Goal: Task Accomplishment & Management: Use online tool/utility

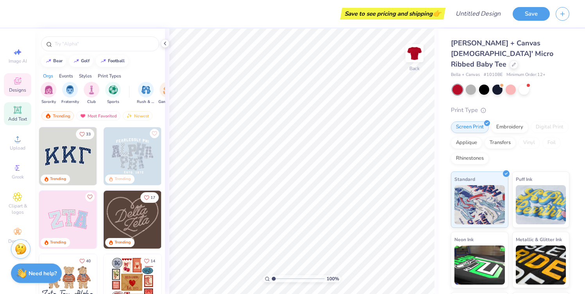
click at [19, 115] on div "Add Text" at bounding box center [17, 113] width 27 height 23
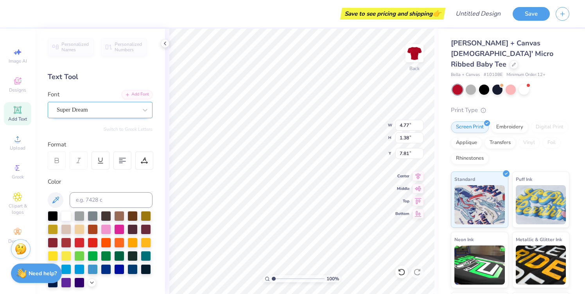
click at [90, 105] on div "Super Dream" at bounding box center [97, 110] width 82 height 12
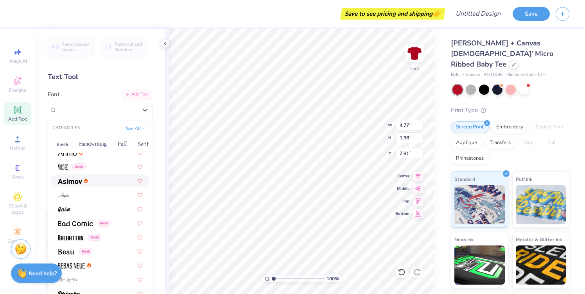
scroll to position [276, 0]
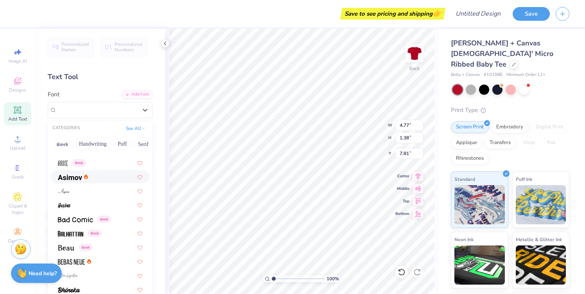
click at [104, 174] on div at bounding box center [100, 176] width 84 height 8
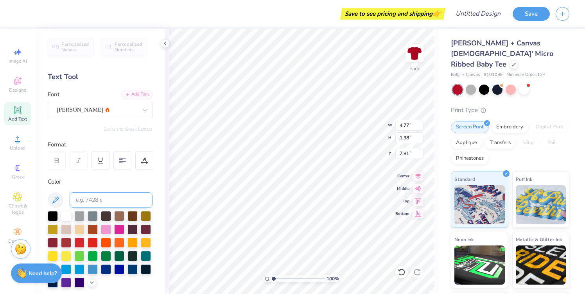
type input "4.72"
type input "1.40"
type input "7.80"
click at [96, 198] on input at bounding box center [111, 200] width 83 height 16
click at [95, 109] on div "[PERSON_NAME]" at bounding box center [97, 110] width 82 height 12
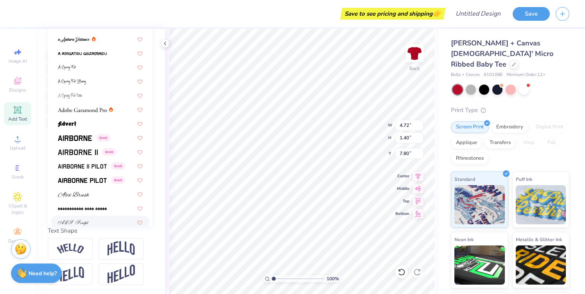
scroll to position [0, 0]
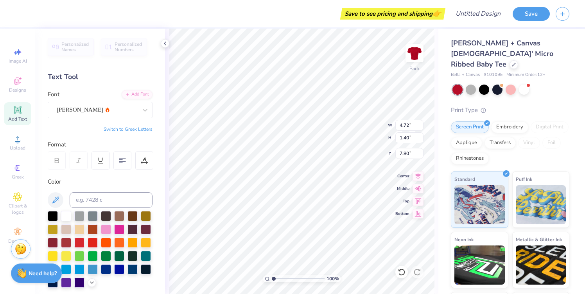
click at [72, 75] on div "Text Tool" at bounding box center [100, 77] width 105 height 11
click at [60, 161] on div at bounding box center [57, 160] width 18 height 18
click at [52, 162] on div at bounding box center [57, 160] width 18 height 18
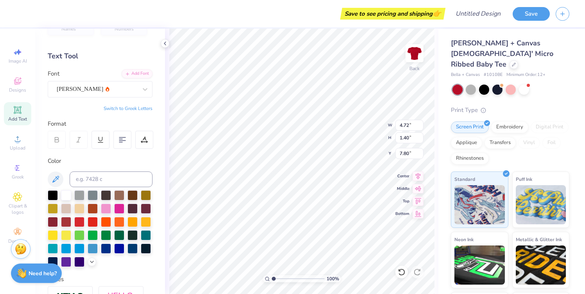
scroll to position [24, 0]
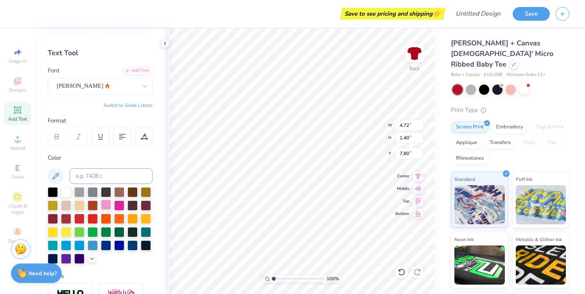
click at [104, 207] on div at bounding box center [106, 204] width 10 height 10
type textarea "C"
type textarea "CHERRY [PERSON_NAME] BOOM"
click at [127, 136] on div at bounding box center [122, 136] width 18 height 18
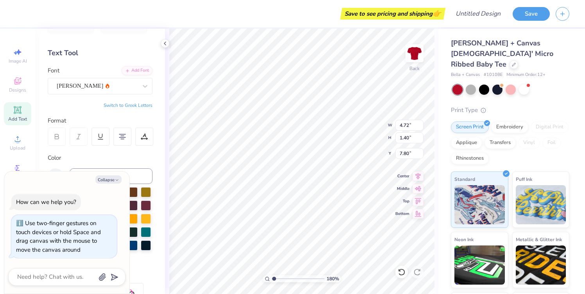
type input "1"
drag, startPoint x: 274, startPoint y: 280, endPoint x: 267, endPoint y: 280, distance: 7.4
click at [272, 280] on input "range" at bounding box center [298, 278] width 53 height 7
click at [415, 200] on icon at bounding box center [417, 199] width 11 height 9
type input "7.39"
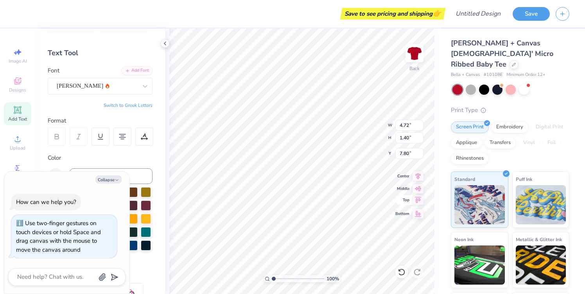
type input "8.54"
type input "0.50"
type textarea "x"
click at [419, 188] on icon at bounding box center [417, 187] width 11 height 9
type input "4.23"
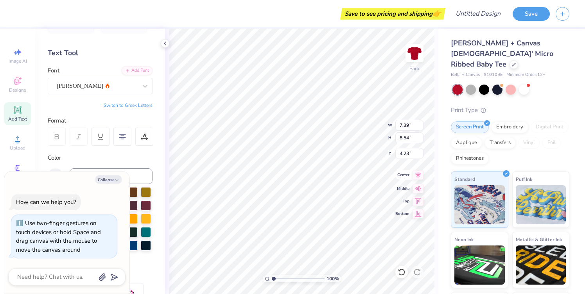
click at [418, 177] on icon at bounding box center [417, 174] width 11 height 9
click at [419, 204] on div "100 % Back W 7.39 H 8.54 Y 4.23 Center Middle Top Bottom" at bounding box center [301, 161] width 273 height 265
click at [111, 159] on div "Color" at bounding box center [100, 157] width 105 height 9
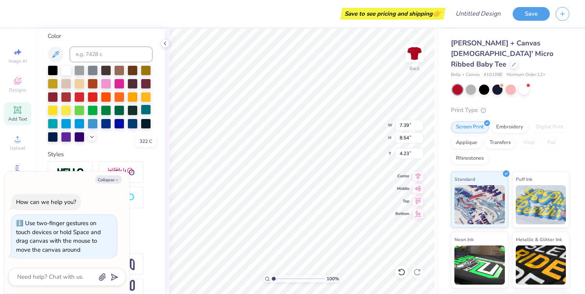
scroll to position [161, 0]
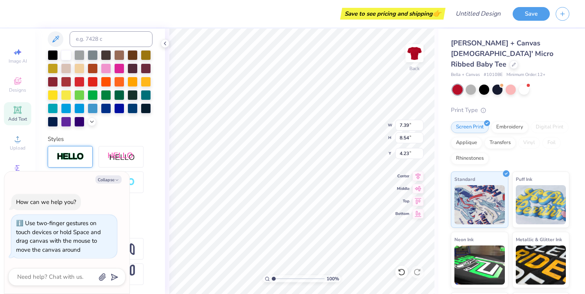
click at [67, 154] on img at bounding box center [70, 156] width 27 height 9
type textarea "x"
type input "7.42"
type input "8.56"
type input "4.22"
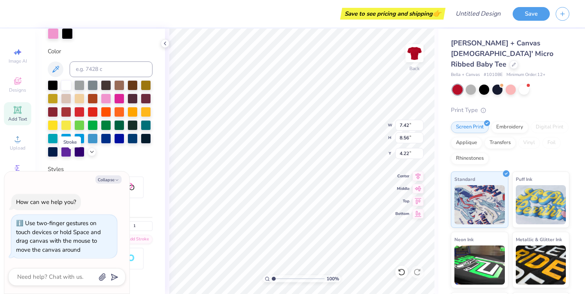
scroll to position [191, 0]
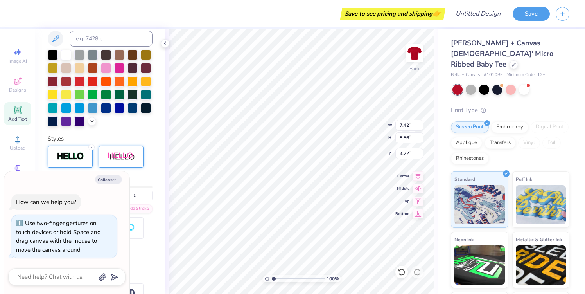
click at [117, 163] on div at bounding box center [121, 157] width 45 height 22
type textarea "x"
type input "8.88"
type input "9.40"
click at [70, 161] on div at bounding box center [70, 157] width 45 height 22
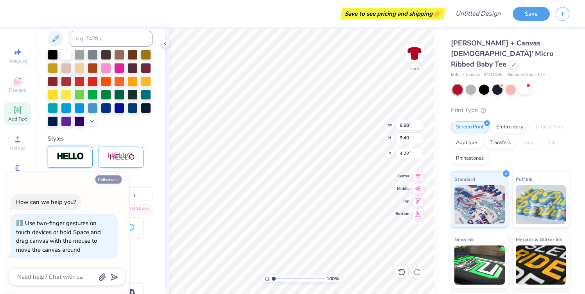
click at [115, 179] on icon "button" at bounding box center [117, 179] width 5 height 5
type textarea "x"
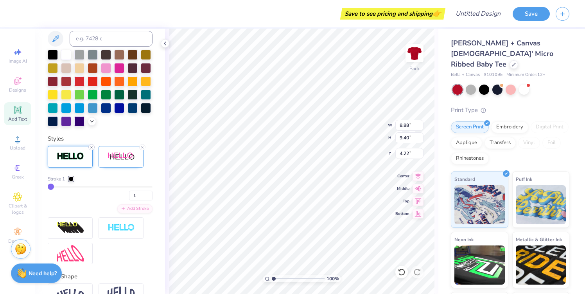
click at [92, 146] on line at bounding box center [91, 147] width 2 height 2
type input "8.87"
type input "9.39"
type input "4.23"
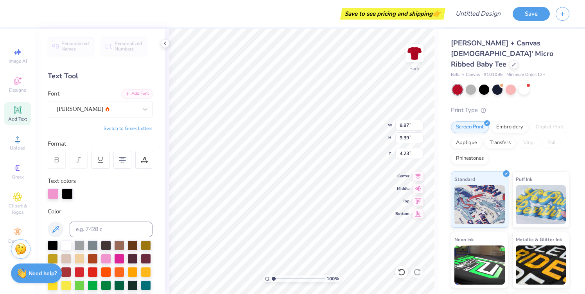
scroll to position [0, 0]
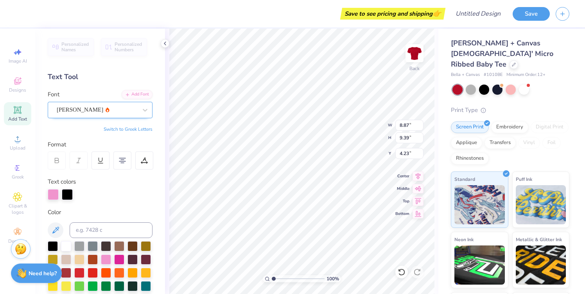
click at [127, 114] on div at bounding box center [97, 109] width 81 height 11
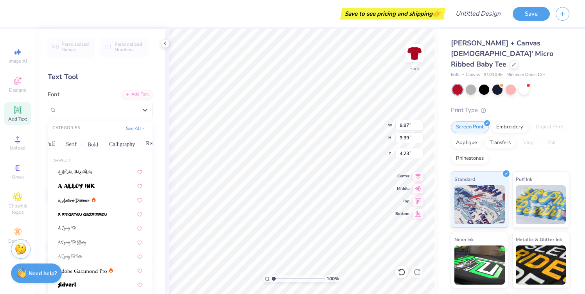
scroll to position [0, 78]
click at [90, 145] on button "Bold" at bounding box center [86, 144] width 19 height 13
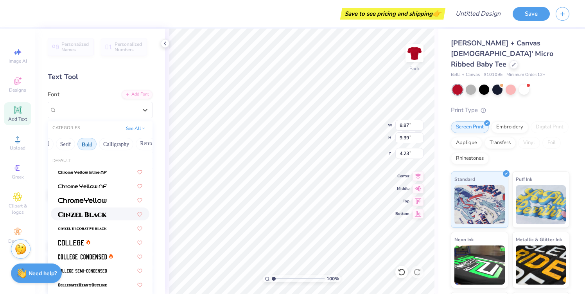
click at [97, 212] on img at bounding box center [82, 213] width 49 height 5
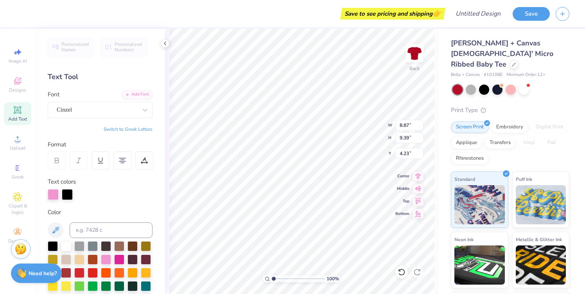
type input "10.97"
type input "9.41"
type input "4.22"
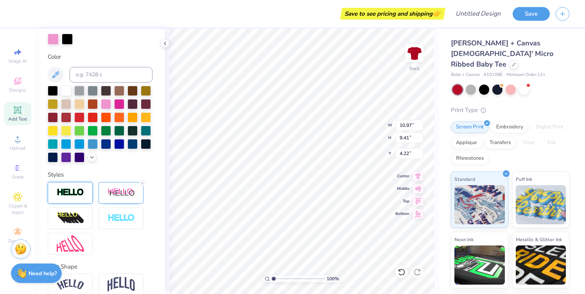
scroll to position [162, 0]
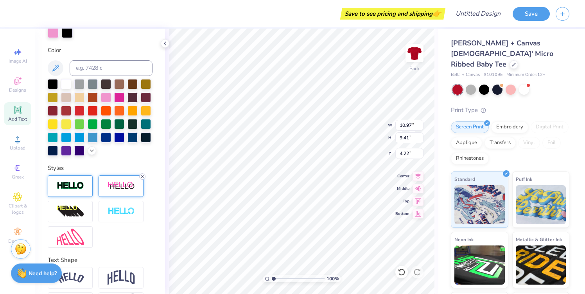
click at [143, 176] on icon at bounding box center [142, 176] width 5 height 5
type input "9.14"
type input "8.56"
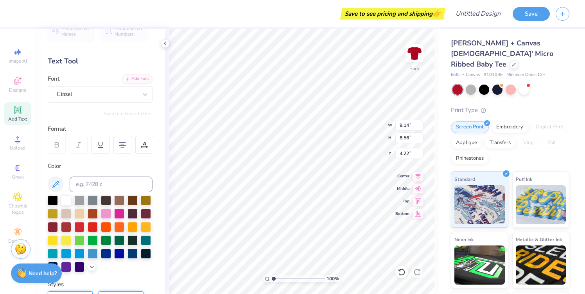
scroll to position [0, 0]
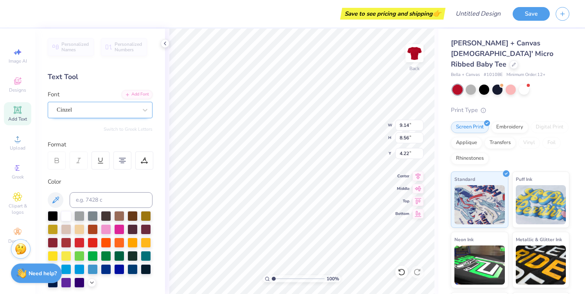
click at [130, 108] on div "Cinzel" at bounding box center [97, 110] width 82 height 12
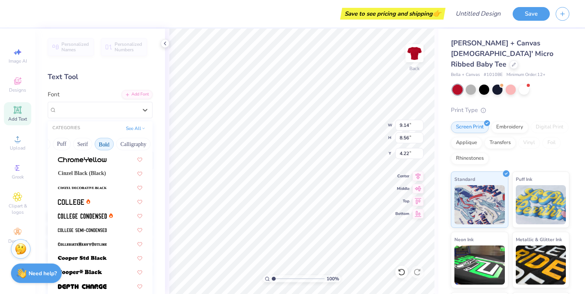
scroll to position [42, 0]
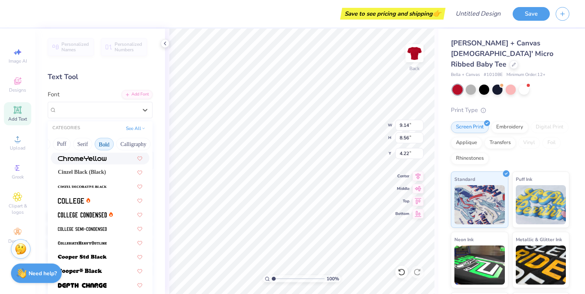
click at [106, 162] on div at bounding box center [100, 157] width 99 height 13
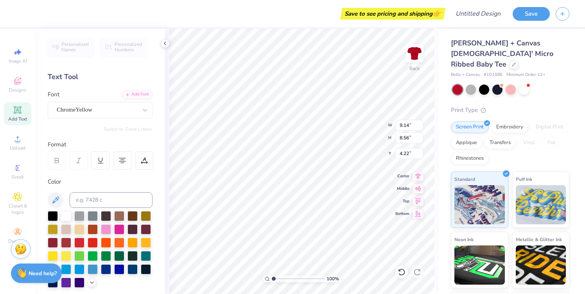
type input "8.86"
type input "8.40"
type input "4.30"
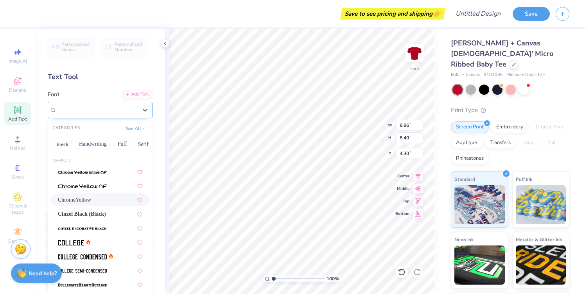
click at [117, 116] on div "ChromeYellow" at bounding box center [100, 110] width 105 height 16
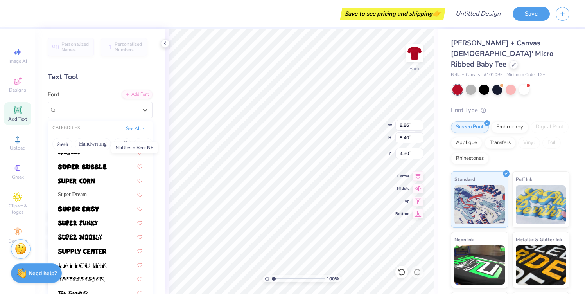
scroll to position [853, 0]
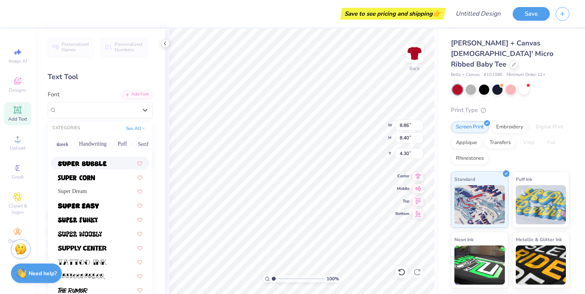
click at [94, 167] on span at bounding box center [82, 163] width 49 height 8
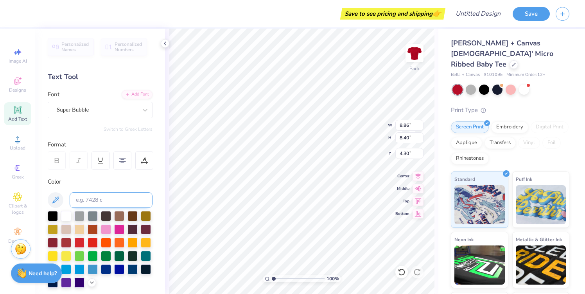
type input "8.21"
type input "8.76"
type input "4.12"
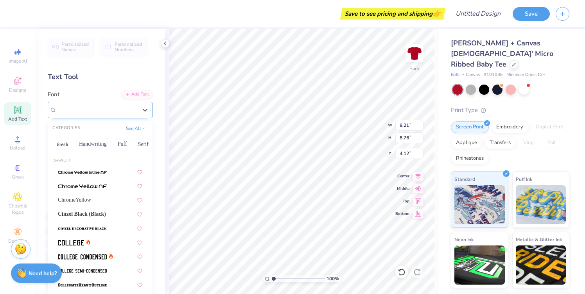
click at [114, 107] on div "Super Bubble" at bounding box center [97, 110] width 82 height 12
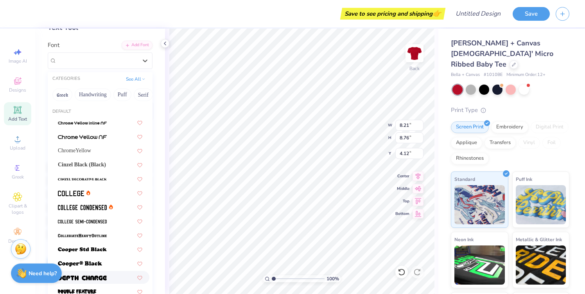
scroll to position [48, 0]
click at [117, 97] on button "Puff" at bounding box center [122, 95] width 18 height 13
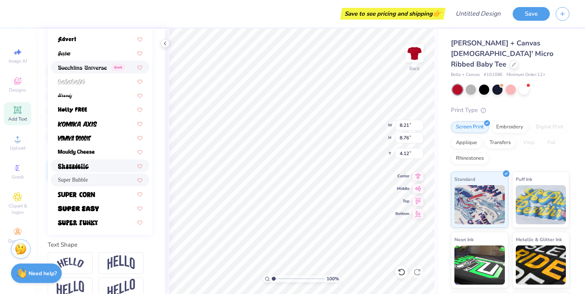
scroll to position [161, 0]
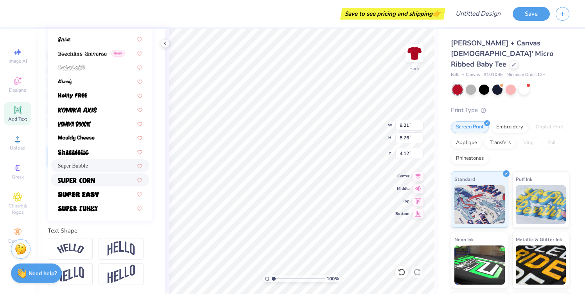
click at [89, 182] on img at bounding box center [76, 179] width 37 height 5
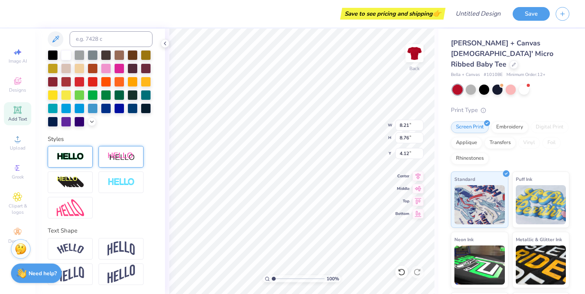
type input "5.47"
type input "8.39"
type input "4.30"
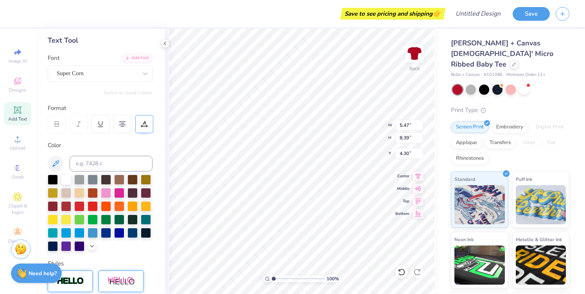
scroll to position [37, 0]
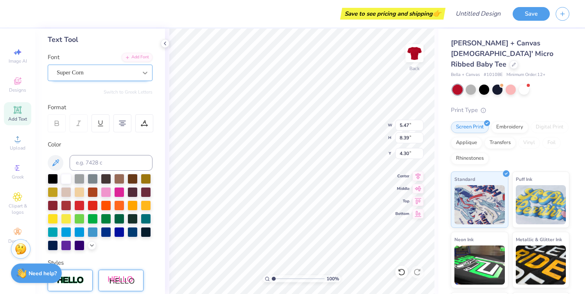
click at [143, 73] on icon at bounding box center [145, 73] width 8 height 8
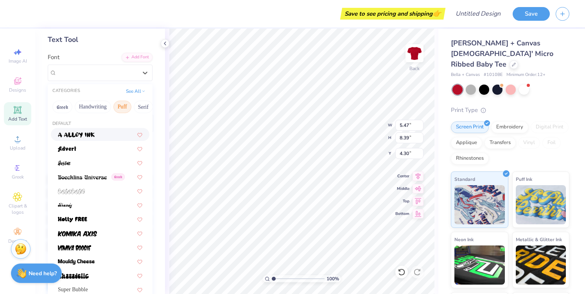
click at [124, 104] on button "Puff" at bounding box center [122, 106] width 18 height 13
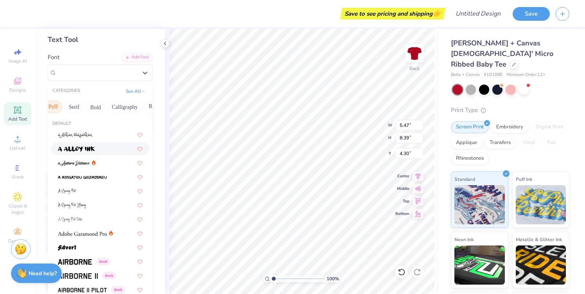
scroll to position [0, 72]
click at [97, 105] on button "Bold" at bounding box center [92, 106] width 19 height 13
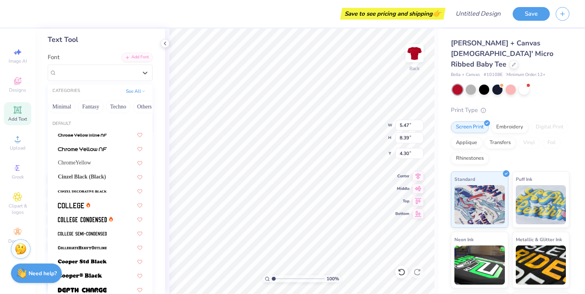
scroll to position [0, 230]
click at [56, 106] on button "Minimal" at bounding box center [56, 106] width 27 height 13
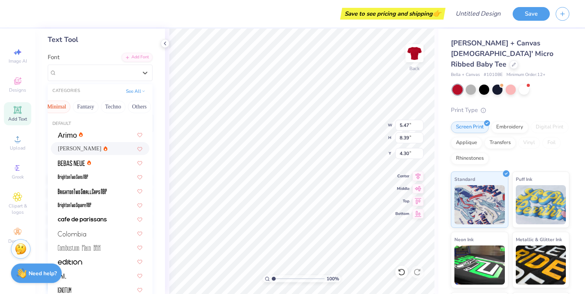
scroll to position [9, 0]
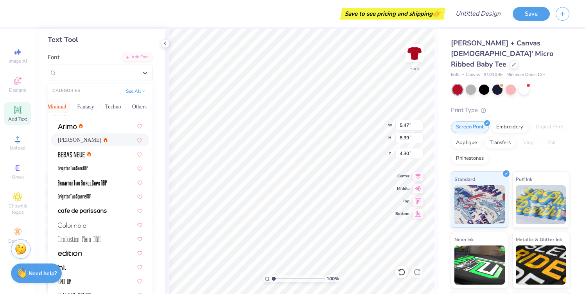
click at [110, 139] on div "[PERSON_NAME]" at bounding box center [100, 140] width 84 height 8
type input "7.39"
type input "8.54"
type input "4.23"
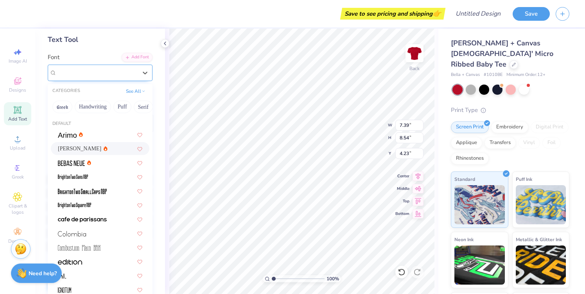
click at [136, 65] on div "[PERSON_NAME]" at bounding box center [100, 73] width 105 height 16
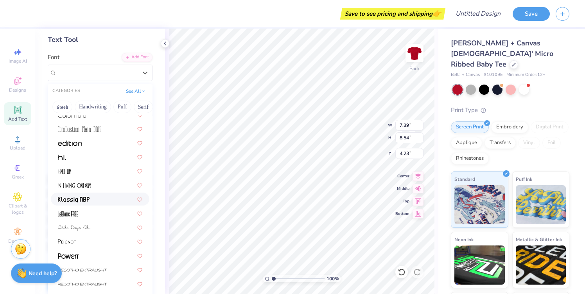
scroll to position [149, 0]
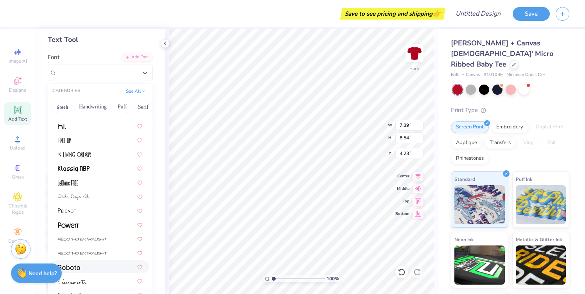
click at [89, 266] on div at bounding box center [100, 266] width 84 height 8
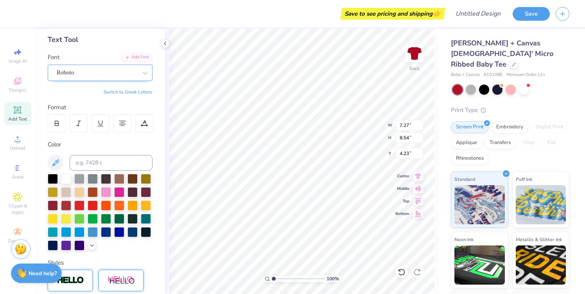
click at [136, 72] on div "Roboto" at bounding box center [97, 72] width 82 height 12
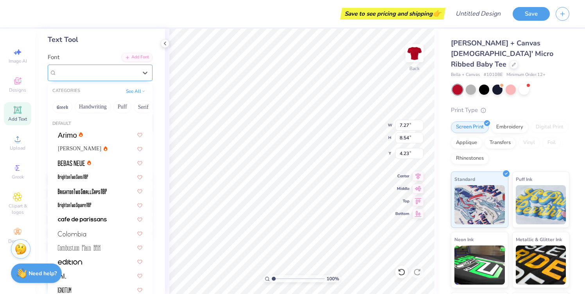
click at [137, 74] on div "Roboto" at bounding box center [97, 72] width 81 height 9
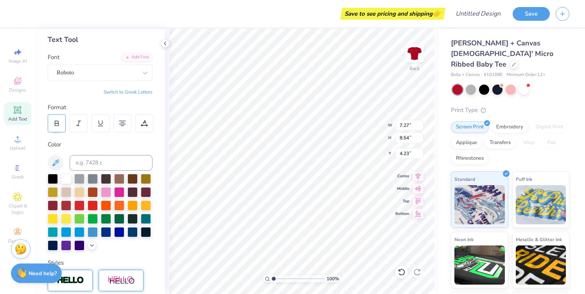
click at [57, 124] on icon at bounding box center [56, 123] width 7 height 7
type input "7.35"
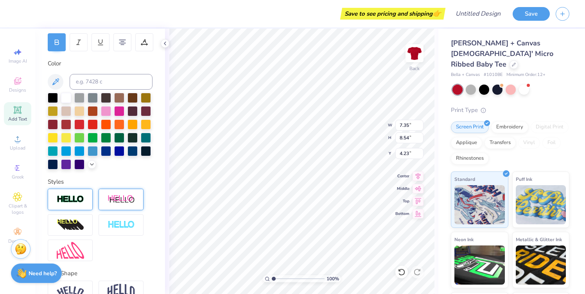
scroll to position [119, 0]
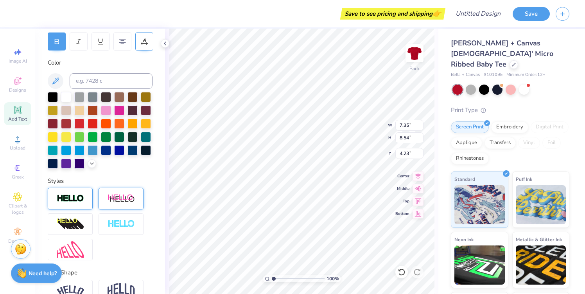
click at [147, 41] on icon at bounding box center [144, 41] width 7 height 7
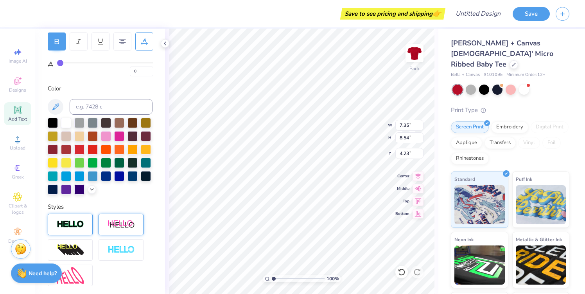
type input "1"
type input "2"
type input "3"
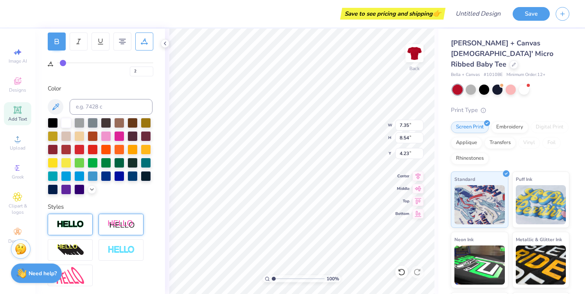
type input "3"
type input "4"
type input "5"
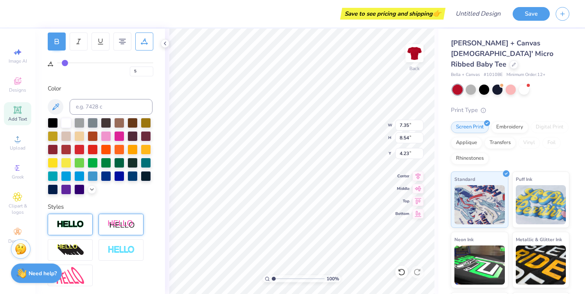
type input "6"
type input "7"
type input "8"
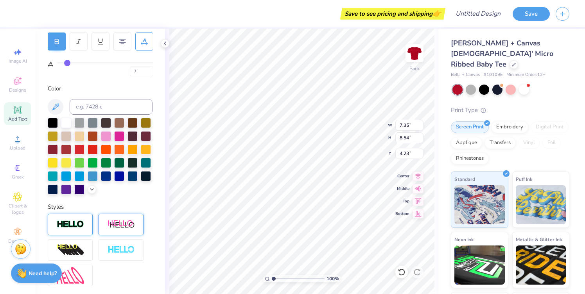
type input "8"
type input "9"
type input "10"
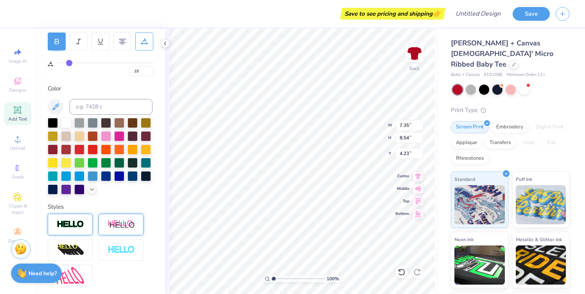
type input "11"
type input "12"
type input "13"
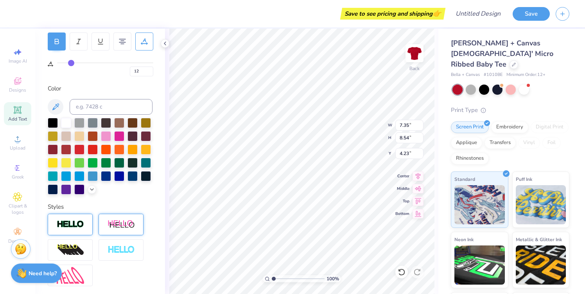
type input "13"
type input "14"
type input "15"
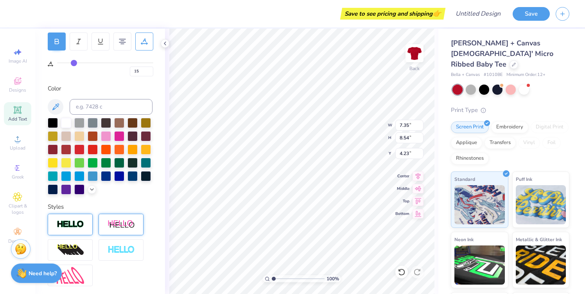
type input "16"
type input "17"
type input "18"
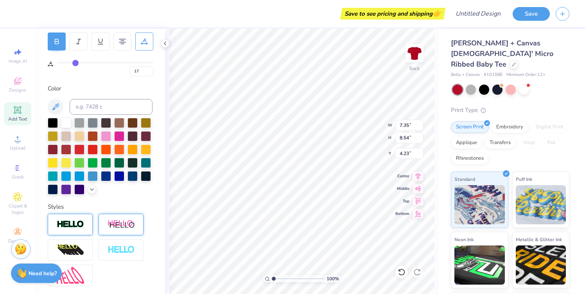
type input "18"
drag, startPoint x: 59, startPoint y: 61, endPoint x: 75, endPoint y: 65, distance: 17.2
type input "18"
click at [76, 63] on input "range" at bounding box center [105, 62] width 96 height 1
type input "9.13"
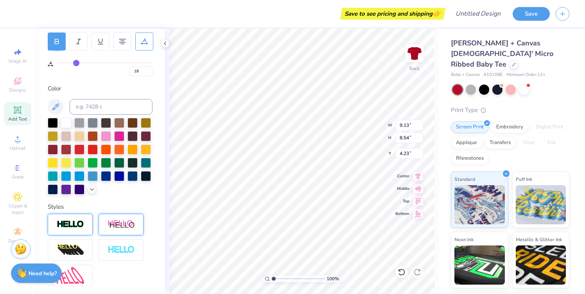
type input "17"
type input "16"
type input "15"
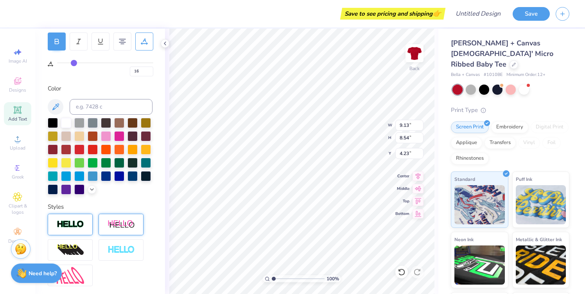
type input "15"
type input "12"
type input "11"
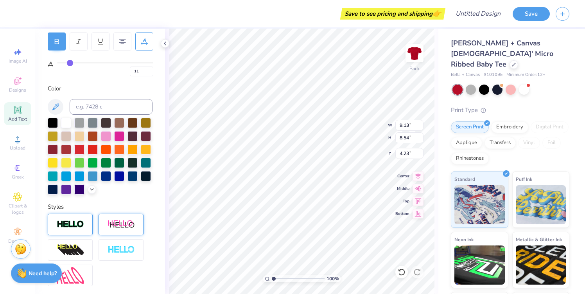
type input "8"
type input "5"
type input "4"
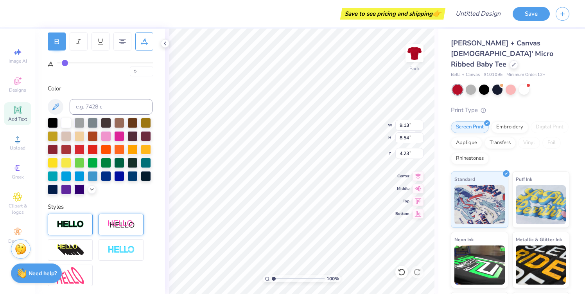
type input "4"
type input "2"
type input "1"
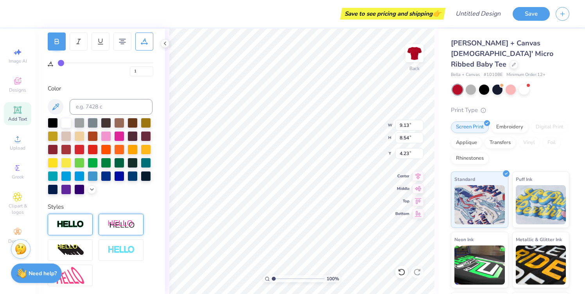
type input "0"
drag, startPoint x: 75, startPoint y: 65, endPoint x: 46, endPoint y: 62, distance: 29.4
type input "0"
click at [57, 62] on input "range" at bounding box center [105, 62] width 96 height 1
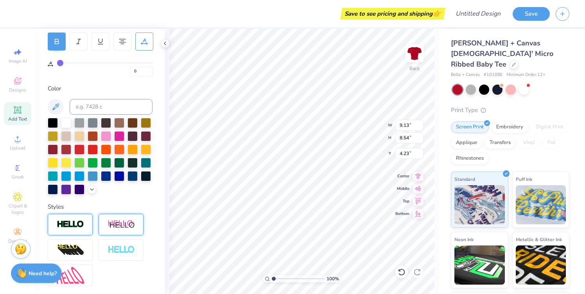
type input "7.35"
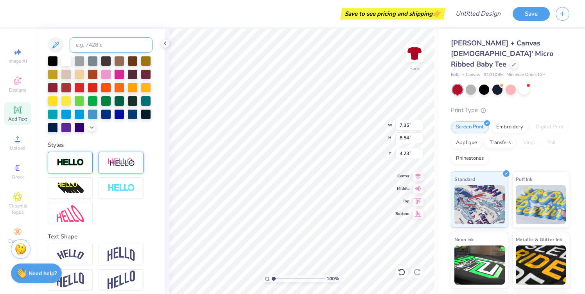
scroll to position [186, 0]
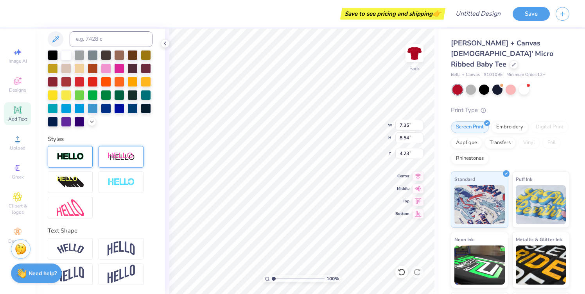
type input "3.00"
type input "9.57"
type input "11.11"
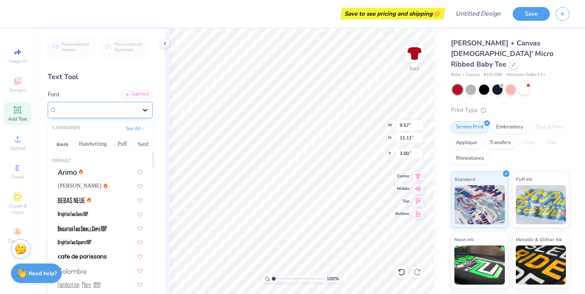
click at [138, 106] on div at bounding box center [145, 110] width 14 height 14
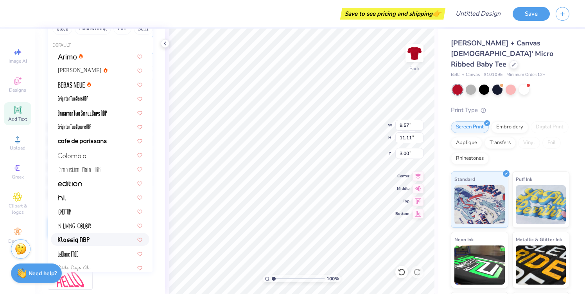
scroll to position [115, 0]
